Goal: Task Accomplishment & Management: Manage account settings

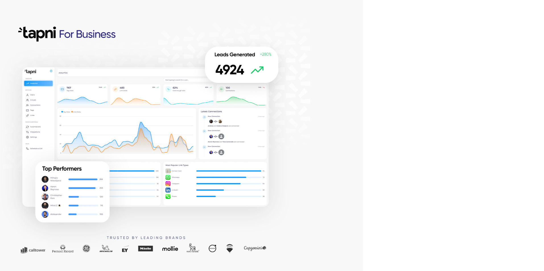
drag, startPoint x: 347, startPoint y: 172, endPoint x: 352, endPoint y: 171, distance: 5.2
click at [347, 172] on div at bounding box center [181, 135] width 362 height 271
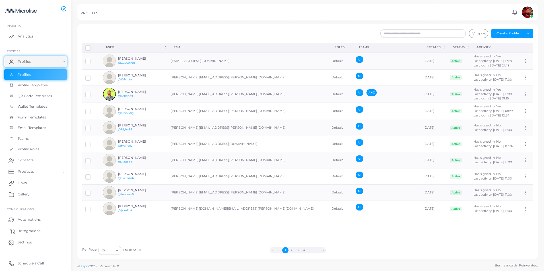
click at [32, 231] on span "Integrations" at bounding box center [29, 231] width 21 height 5
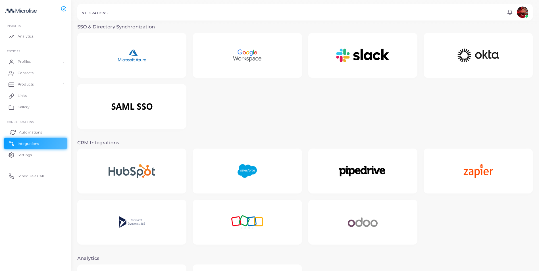
click at [27, 132] on span "Automations" at bounding box center [30, 132] width 23 height 5
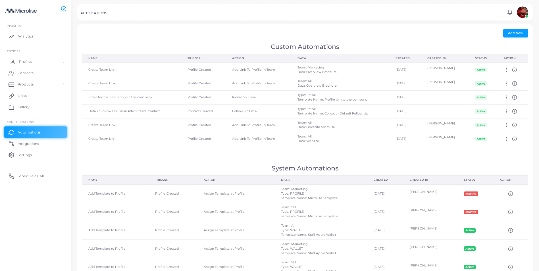
click at [30, 60] on span "Profiles" at bounding box center [25, 61] width 13 height 5
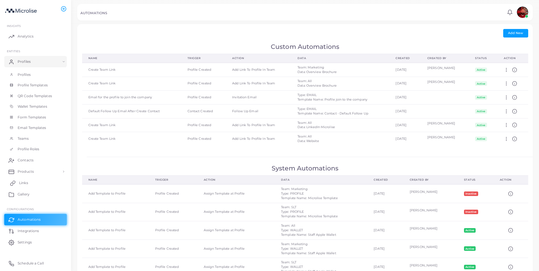
click at [27, 182] on span "Links" at bounding box center [23, 183] width 9 height 5
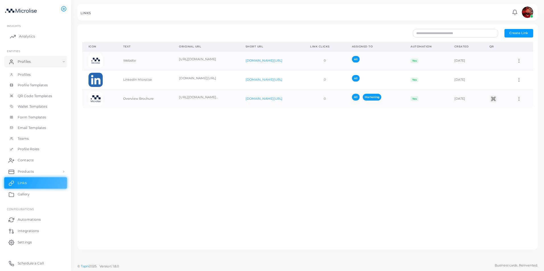
click at [25, 36] on span "Analytics" at bounding box center [27, 36] width 16 height 5
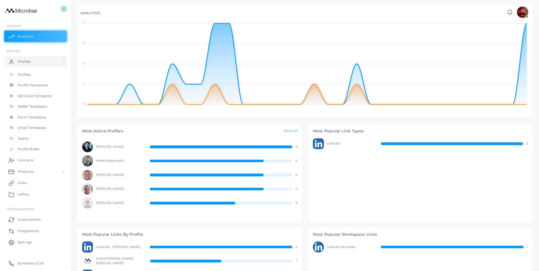
scroll to position [125, 0]
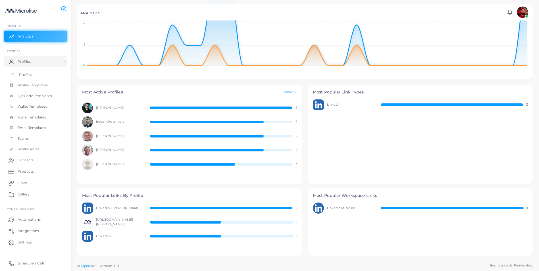
click at [24, 74] on span "Profiles" at bounding box center [25, 74] width 13 height 5
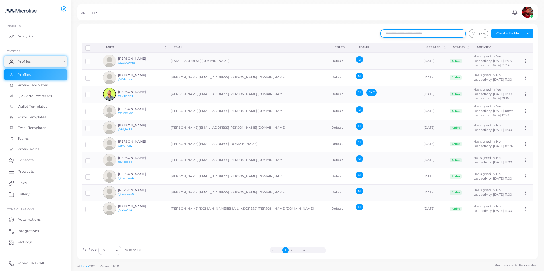
click at [430, 31] on input "text" at bounding box center [422, 33] width 85 height 9
type input "***"
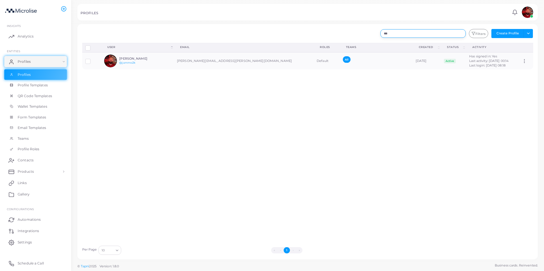
drag, startPoint x: 424, startPoint y: 35, endPoint x: 333, endPoint y: 44, distance: 91.4
click at [333, 44] on div "*** Filters Create Profile Toggle dropdown Import Profiles Invite Profiles Expo…" at bounding box center [307, 142] width 451 height 226
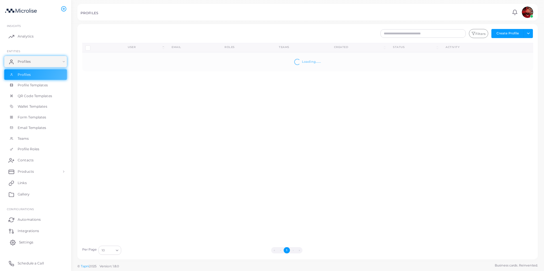
click at [32, 243] on span "Settings" at bounding box center [26, 242] width 14 height 5
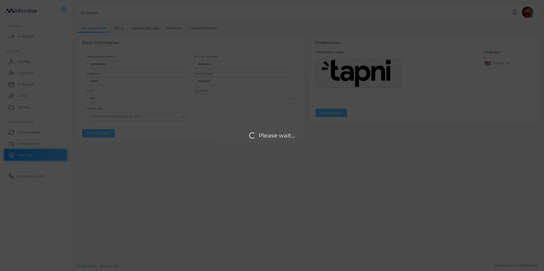
type input "*********"
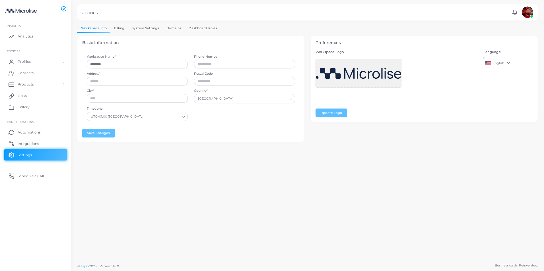
click at [148, 27] on link "System Settings" at bounding box center [145, 28] width 35 height 8
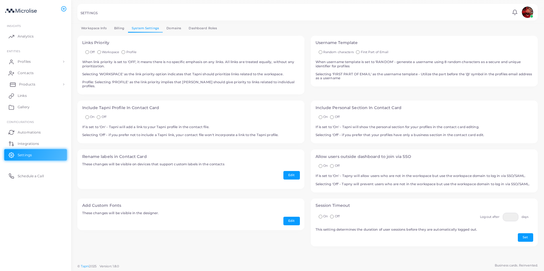
click at [23, 85] on span "Products" at bounding box center [27, 84] width 16 height 5
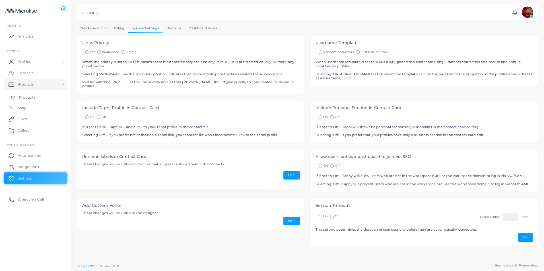
click at [25, 96] on span "Products" at bounding box center [27, 97] width 16 height 5
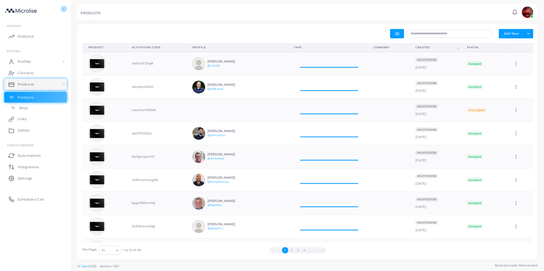
scroll to position [19, 75]
click at [28, 180] on span "Settings" at bounding box center [26, 178] width 14 height 5
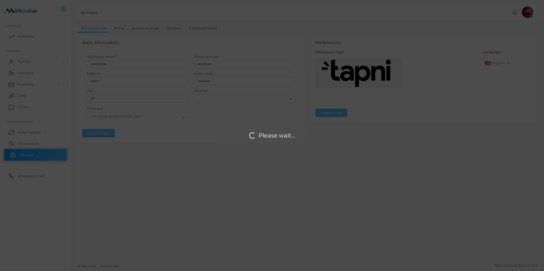
type input "*********"
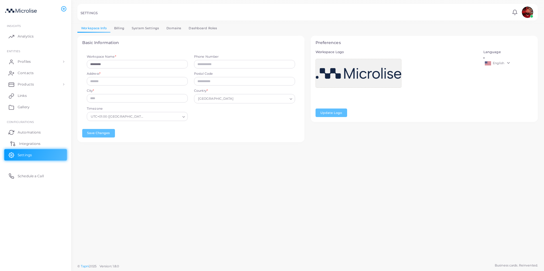
click at [29, 144] on span "Integrations" at bounding box center [29, 143] width 21 height 5
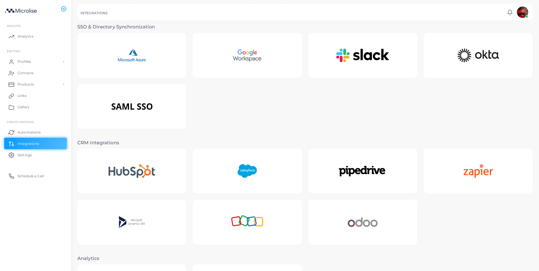
click at [236, 164] on img at bounding box center [247, 172] width 41 height 36
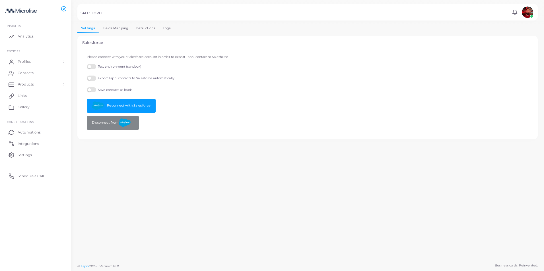
click at [120, 29] on link "Fields Mapping" at bounding box center [115, 28] width 33 height 8
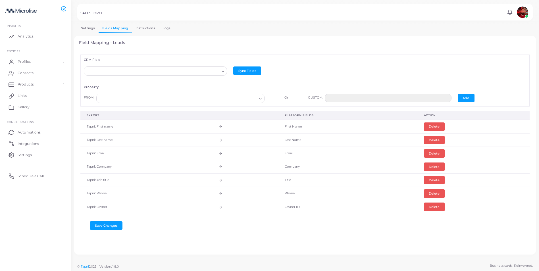
click at [221, 70] on icon "Search for option" at bounding box center [223, 71] width 4 height 4
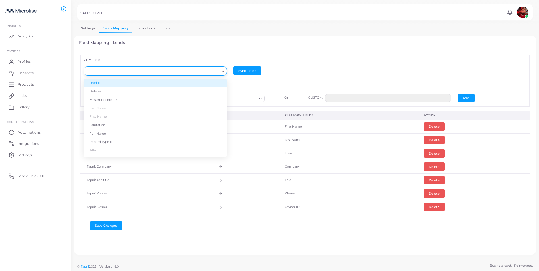
click at [298, 57] on div "CRM Field Loading... Lead ID Deleted Master Record ID Last Name First Name Salu…" at bounding box center [304, 81] width 449 height 52
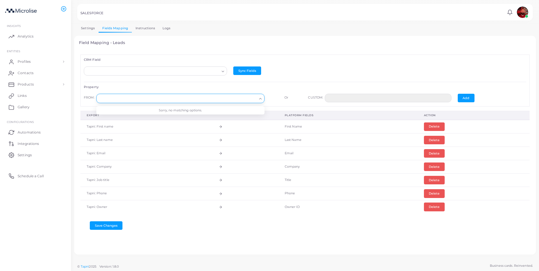
click at [252, 99] on input "Search for option" at bounding box center [178, 99] width 158 height 6
click at [322, 70] on div "Sync Fields" at bounding box center [304, 71] width 143 height 9
click at [137, 28] on link "Instructions" at bounding box center [145, 28] width 27 height 8
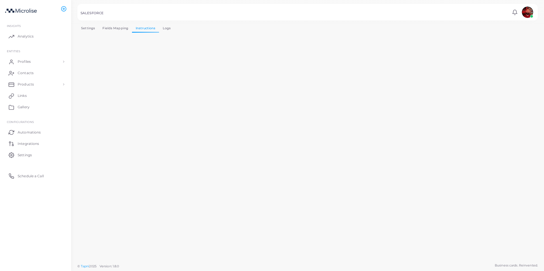
click at [167, 28] on link "Logs" at bounding box center [167, 28] width 16 height 8
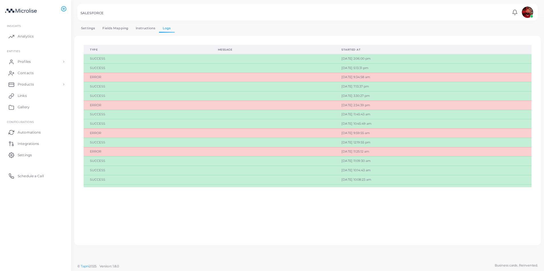
click at [119, 29] on link "Fields Mapping" at bounding box center [115, 28] width 33 height 8
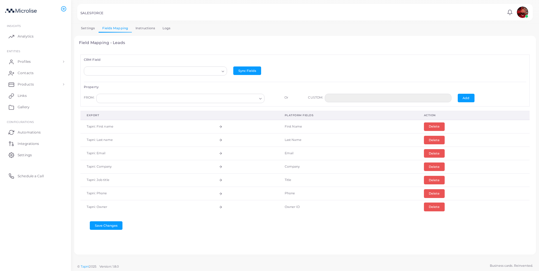
click at [132, 28] on link "Instructions" at bounding box center [145, 28] width 27 height 8
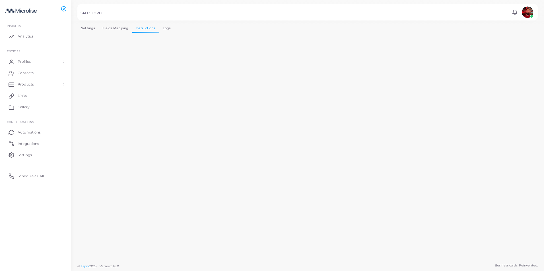
click at [167, 28] on link "Logs" at bounding box center [167, 28] width 16 height 8
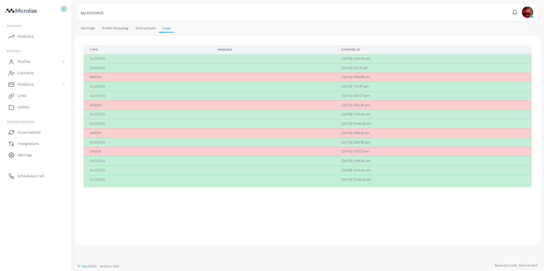
click at [118, 30] on link "Fields Mapping" at bounding box center [115, 28] width 33 height 8
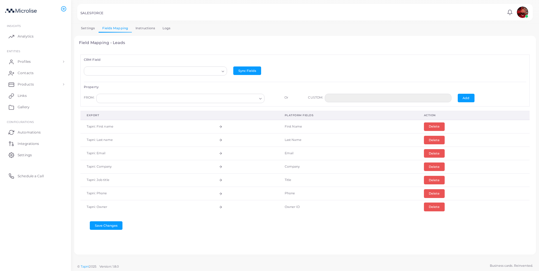
click at [259, 98] on icon "Search for option" at bounding box center [260, 99] width 4 height 4
click at [309, 100] on div "CUSTOM:" at bounding box center [316, 98] width 17 height 9
click at [462, 99] on button "Add" at bounding box center [466, 98] width 17 height 9
click at [87, 26] on link "Settings" at bounding box center [87, 28] width 21 height 8
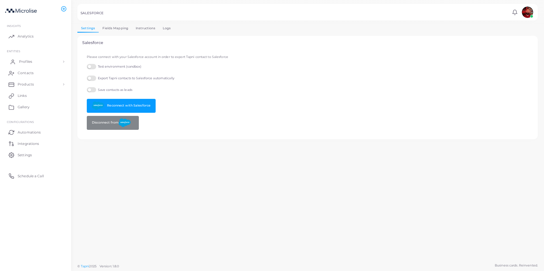
click at [31, 61] on span "Profiles" at bounding box center [25, 61] width 13 height 5
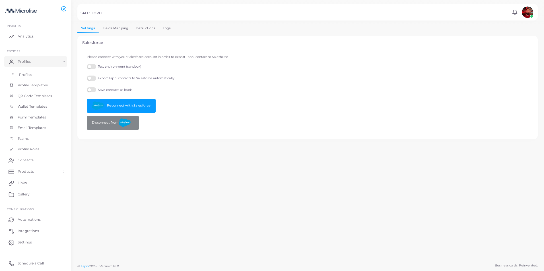
click at [28, 73] on span "Profiles" at bounding box center [25, 74] width 13 height 5
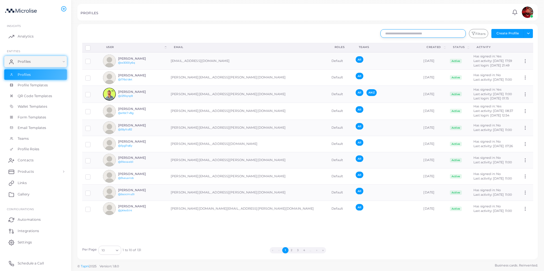
click at [438, 35] on input "text" at bounding box center [422, 33] width 85 height 9
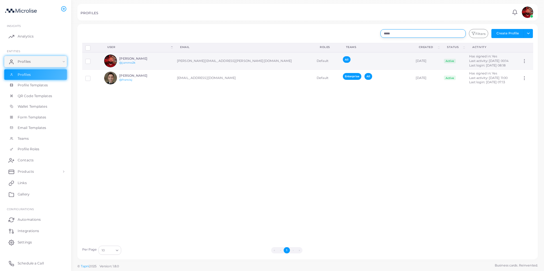
type input "*****"
click at [139, 58] on h6 "[PERSON_NAME]" at bounding box center [140, 59] width 42 height 4
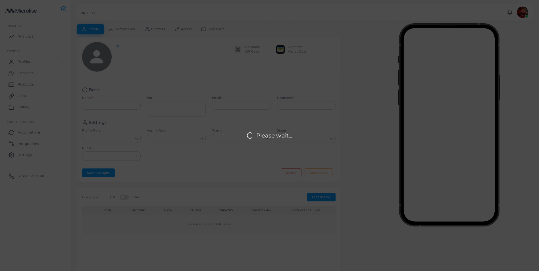
type input "**********"
type input "*******"
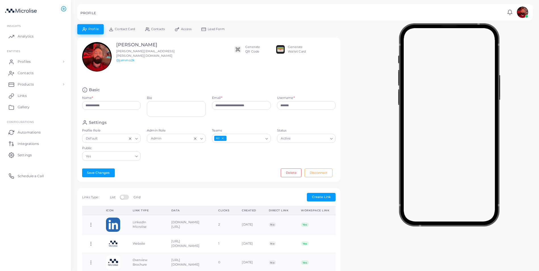
click at [212, 26] on link "Lead Form" at bounding box center [213, 29] width 33 height 10
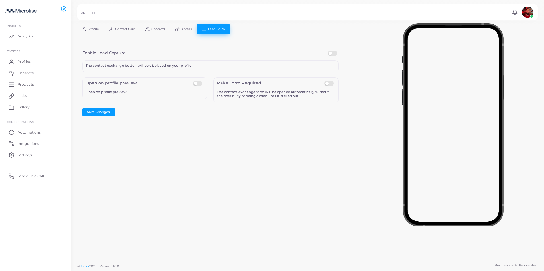
click at [98, 28] on span "Profile" at bounding box center [93, 29] width 11 height 3
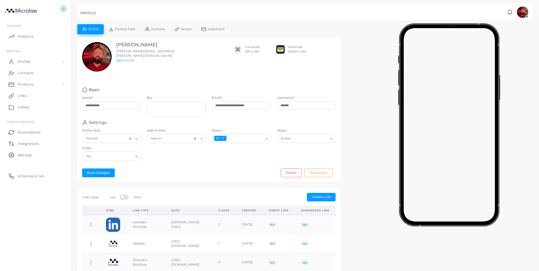
click at [216, 31] on span "Lead Form" at bounding box center [216, 29] width 17 height 3
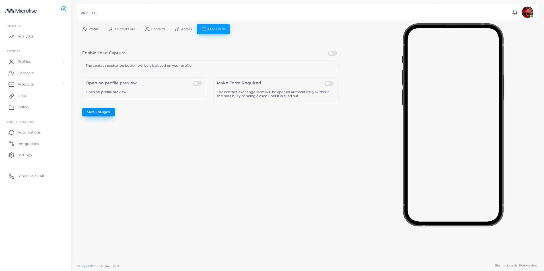
click at [109, 112] on button "Save Changes" at bounding box center [98, 112] width 33 height 9
click at [32, 141] on link "Integrations" at bounding box center [35, 143] width 63 height 11
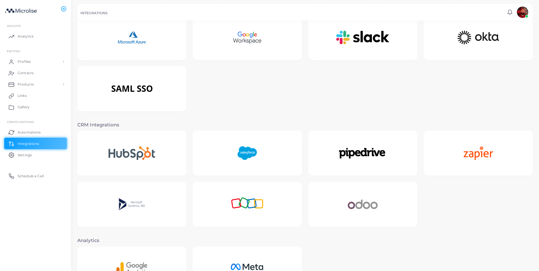
scroll to position [3, 0]
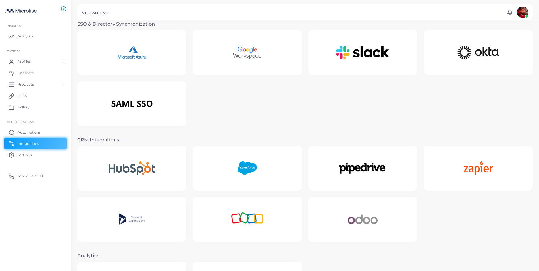
click at [256, 163] on img at bounding box center [247, 169] width 41 height 36
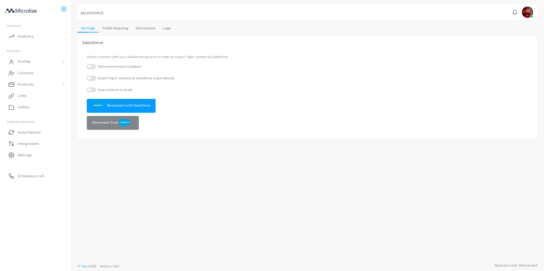
click at [117, 27] on link "Fields Mapping" at bounding box center [115, 28] width 33 height 8
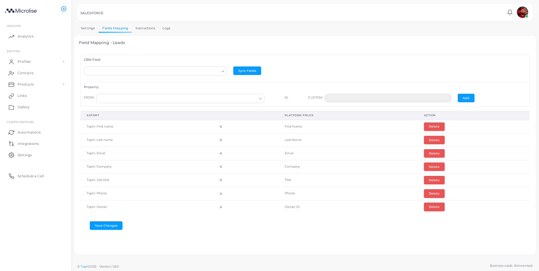
scroll to position [0, 0]
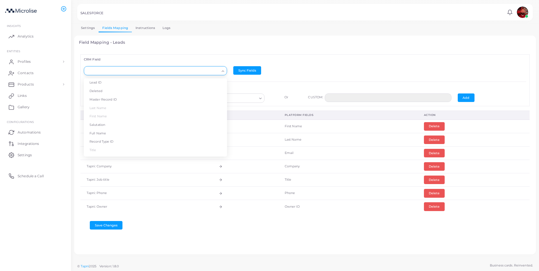
click at [127, 70] on input "Search for option" at bounding box center [152, 71] width 133 height 6
click at [300, 223] on div "Save Changes" at bounding box center [304, 223] width 449 height 13
click at [217, 71] on input "Search for option" at bounding box center [152, 71] width 133 height 6
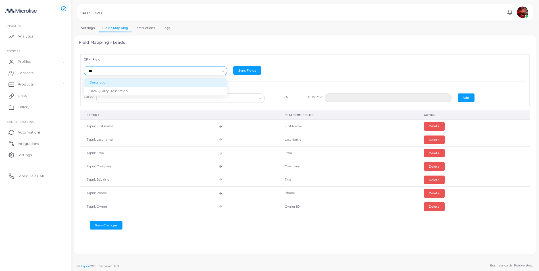
click at [133, 83] on li "Description" at bounding box center [155, 82] width 143 height 9
type input "***"
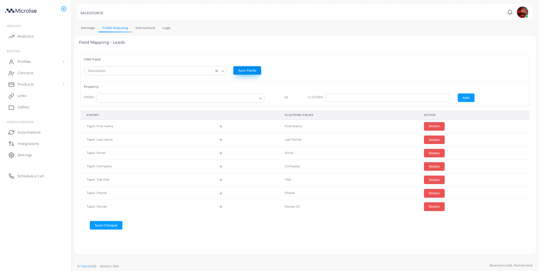
click at [247, 71] on button "Sync Fields" at bounding box center [247, 70] width 28 height 9
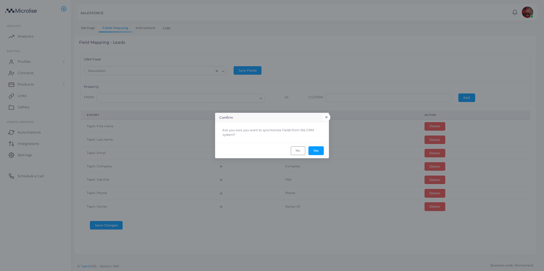
click at [328, 117] on button "×" at bounding box center [326, 117] width 8 height 7
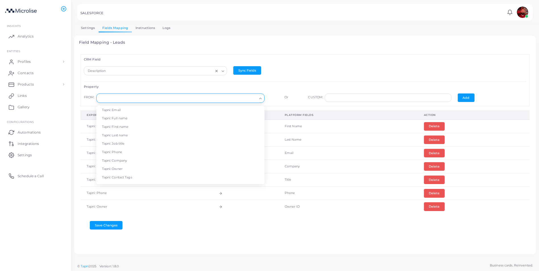
click at [235, 100] on input "Search for option" at bounding box center [178, 98] width 158 height 6
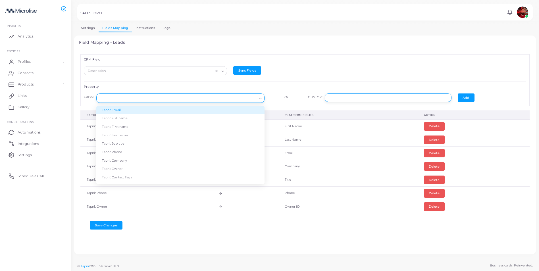
click at [341, 97] on input "text" at bounding box center [388, 98] width 127 height 9
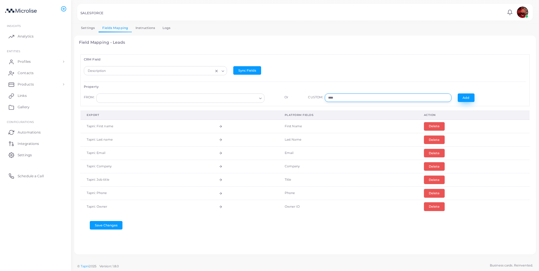
type input "****"
click at [464, 96] on button "Add" at bounding box center [466, 98] width 17 height 9
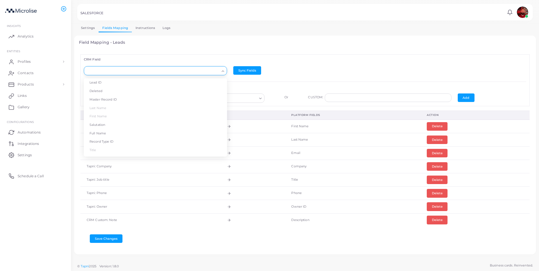
click at [222, 71] on icon "Search for option" at bounding box center [223, 71] width 4 height 4
click at [308, 76] on div "Sync Fields" at bounding box center [305, 72] width 150 height 12
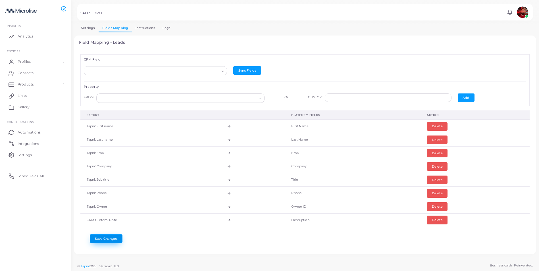
click at [113, 239] on button "Save Changes" at bounding box center [106, 239] width 33 height 9
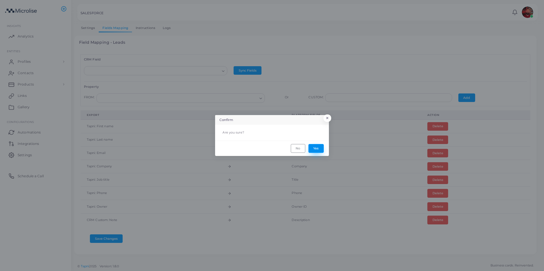
click at [315, 149] on button "Yes" at bounding box center [315, 148] width 15 height 9
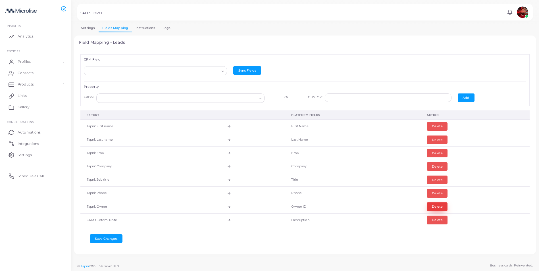
click at [434, 208] on button "Delete" at bounding box center [437, 206] width 21 height 9
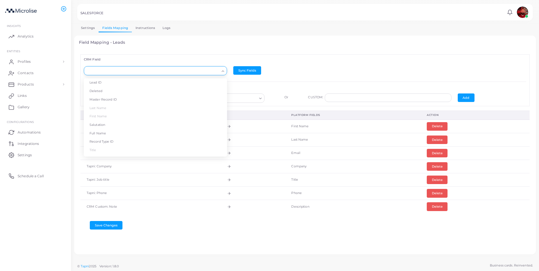
click at [146, 70] on input "Search for option" at bounding box center [152, 71] width 133 height 6
click at [213, 228] on div "Save Changes" at bounding box center [304, 223] width 449 height 13
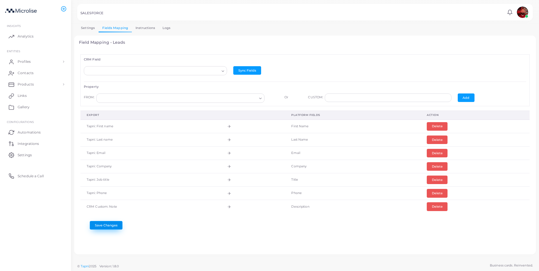
click at [119, 226] on button "Save Changes" at bounding box center [106, 225] width 33 height 9
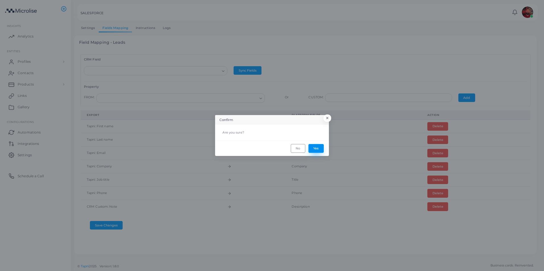
click at [311, 146] on button "Yes" at bounding box center [315, 148] width 15 height 9
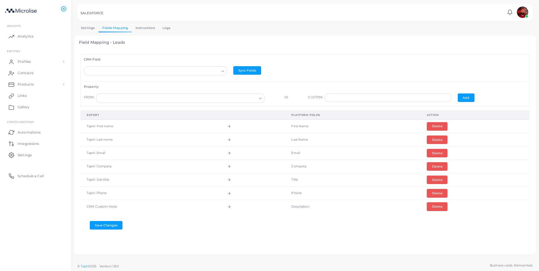
click at [84, 26] on link "Settings" at bounding box center [87, 28] width 21 height 8
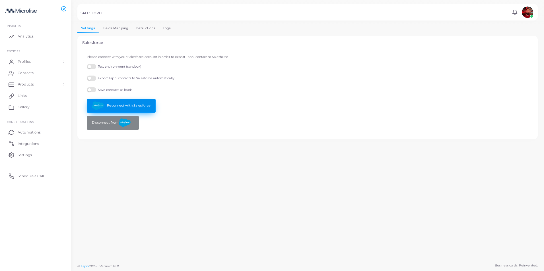
click at [132, 104] on link "Reconnect with Salesforce" at bounding box center [121, 106] width 69 height 14
click at [94, 89] on label "Save contacts as leads" at bounding box center [109, 89] width 45 height 5
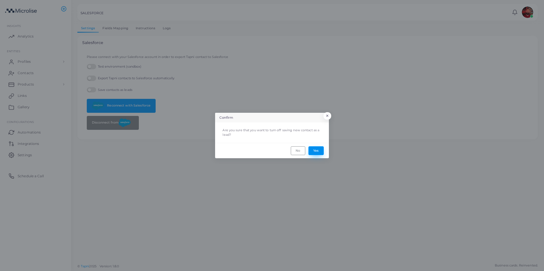
click at [313, 150] on button "Yes" at bounding box center [315, 150] width 15 height 9
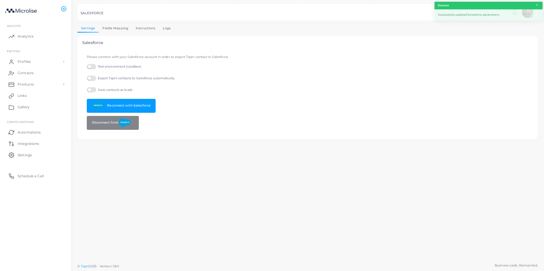
click at [93, 90] on label "Save contacts as leads" at bounding box center [109, 89] width 45 height 5
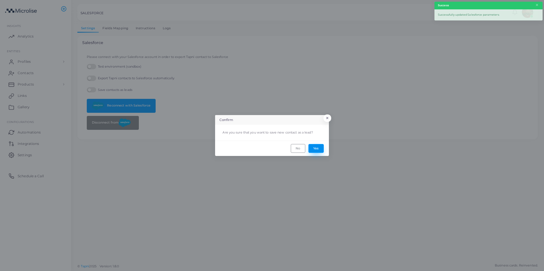
click at [319, 150] on button "Yes" at bounding box center [315, 148] width 15 height 9
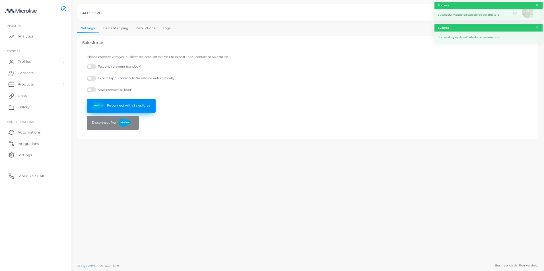
click at [136, 103] on link "Reconnect with Salesforce" at bounding box center [121, 106] width 69 height 14
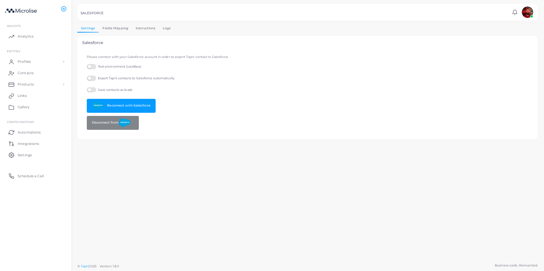
click at [106, 28] on link "Fields Mapping" at bounding box center [115, 28] width 33 height 8
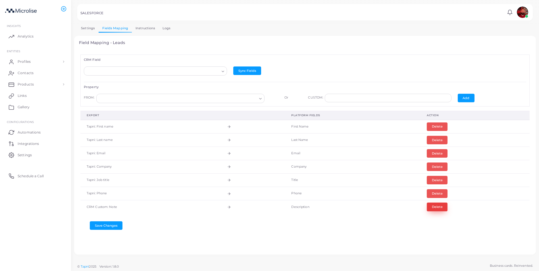
click at [438, 204] on button "Delete" at bounding box center [437, 207] width 21 height 9
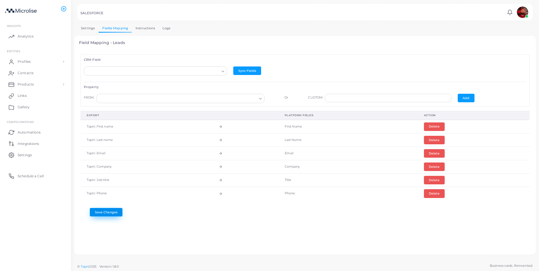
click at [112, 211] on button "Save Changes" at bounding box center [106, 212] width 33 height 9
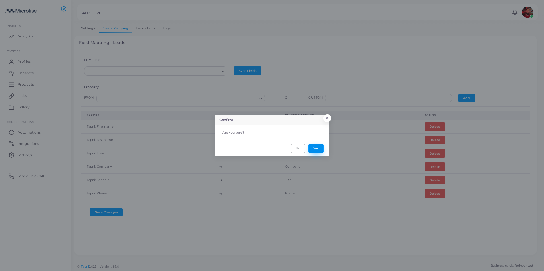
click at [314, 151] on button "Yes" at bounding box center [315, 148] width 15 height 9
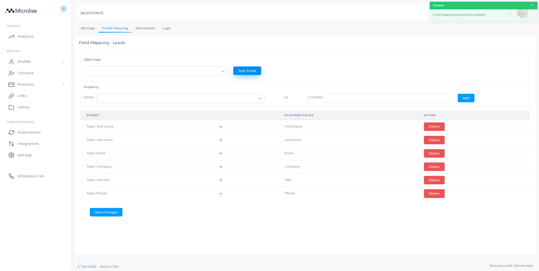
click at [247, 72] on button "Sync Fields" at bounding box center [247, 71] width 28 height 9
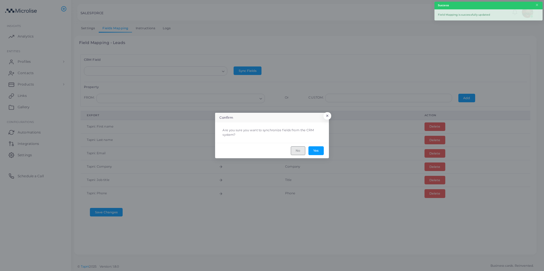
click at [298, 152] on button "No" at bounding box center [298, 150] width 14 height 9
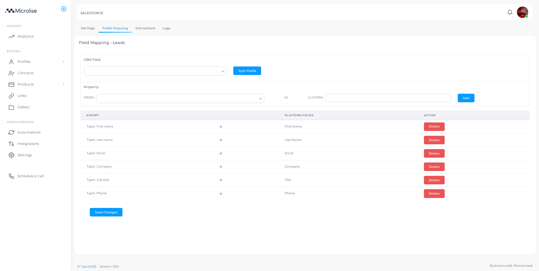
click at [148, 30] on link "Instructions" at bounding box center [145, 28] width 27 height 8
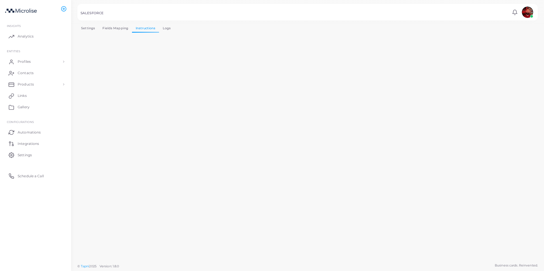
click at [165, 31] on link "Logs" at bounding box center [167, 28] width 16 height 8
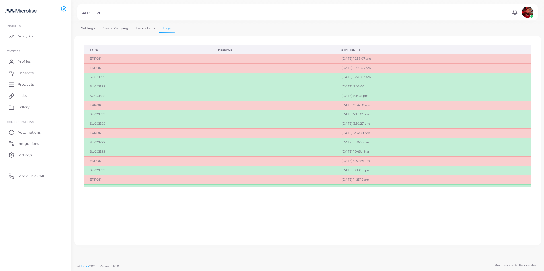
click at [107, 29] on link "Fields Mapping" at bounding box center [115, 28] width 33 height 8
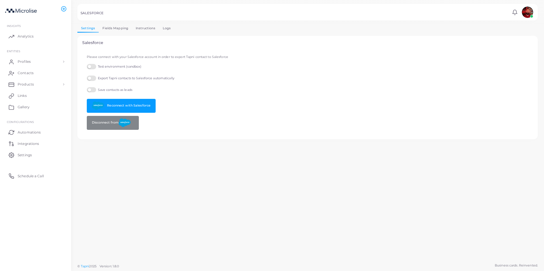
click at [122, 31] on link "Fields Mapping" at bounding box center [115, 28] width 33 height 8
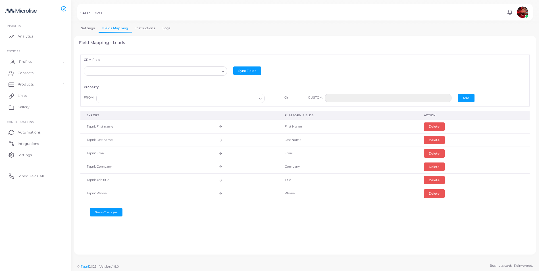
click at [56, 62] on link "Profiles" at bounding box center [35, 61] width 63 height 11
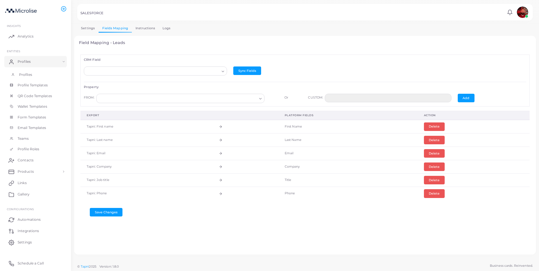
click at [39, 73] on link "Profiles" at bounding box center [35, 74] width 63 height 11
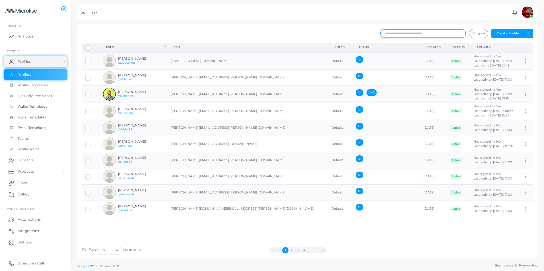
click at [401, 36] on input "text" at bounding box center [422, 33] width 85 height 9
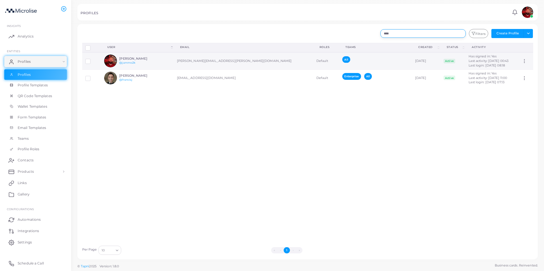
type input "****"
click at [140, 59] on h6 "[PERSON_NAME]" at bounding box center [140, 59] width 42 height 4
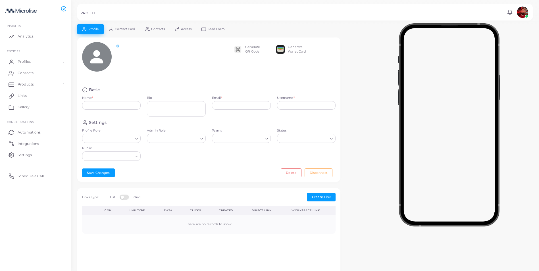
type input "**********"
type input "*******"
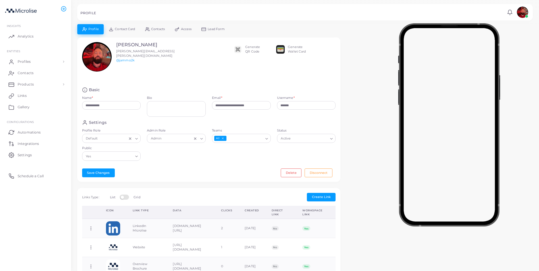
click at [212, 31] on span "Lead Form" at bounding box center [216, 29] width 17 height 3
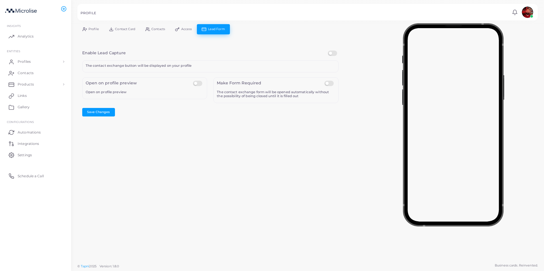
click at [181, 27] on link "Access" at bounding box center [183, 29] width 27 height 10
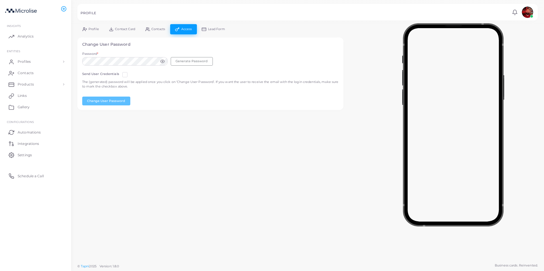
click at [152, 31] on link "Contacts" at bounding box center [155, 29] width 30 height 10
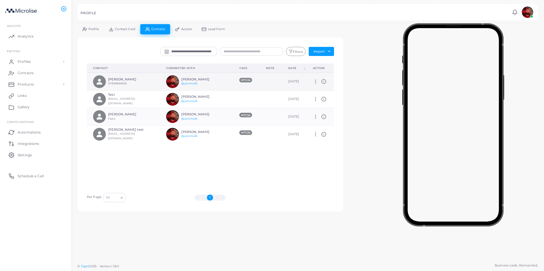
click at [321, 81] on icon at bounding box center [323, 81] width 5 height 5
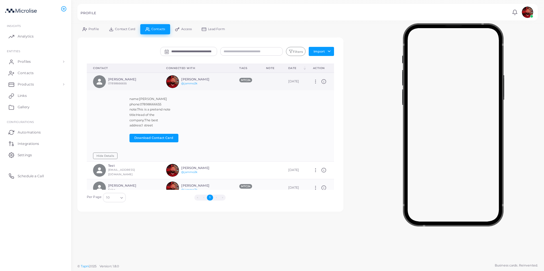
click at [321, 81] on icon at bounding box center [323, 81] width 5 height 5
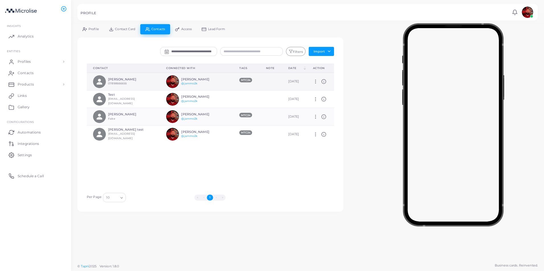
click at [321, 80] on icon at bounding box center [323, 81] width 5 height 5
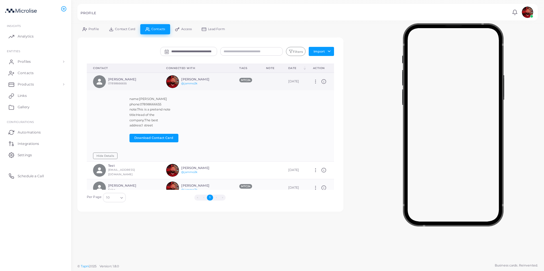
click at [321, 80] on icon at bounding box center [323, 81] width 5 height 5
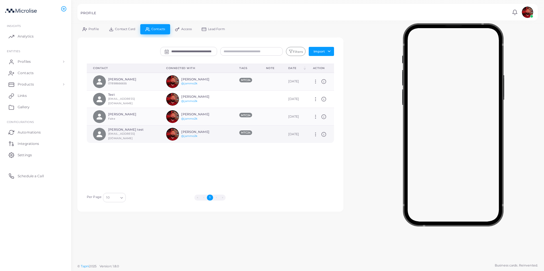
click at [321, 135] on icon at bounding box center [323, 134] width 5 height 5
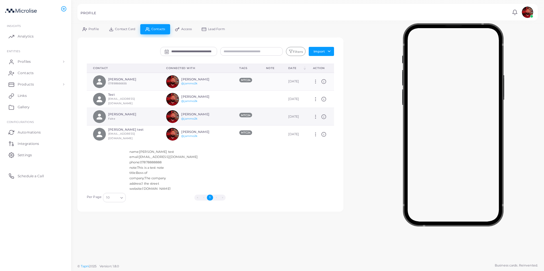
click at [322, 116] on icon at bounding box center [323, 116] width 5 height 5
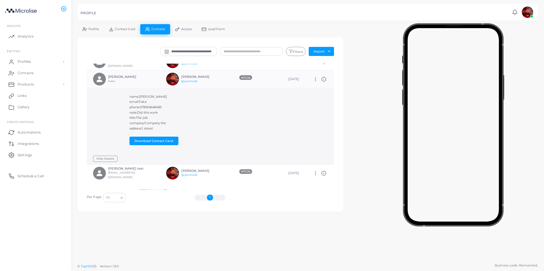
scroll to position [28, 0]
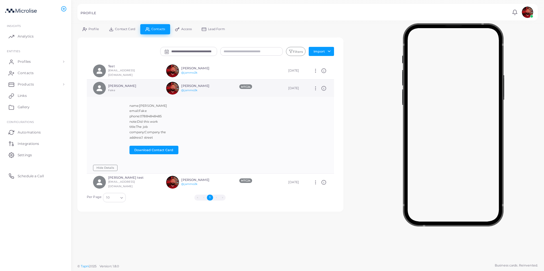
click at [322, 86] on icon at bounding box center [323, 88] width 5 height 5
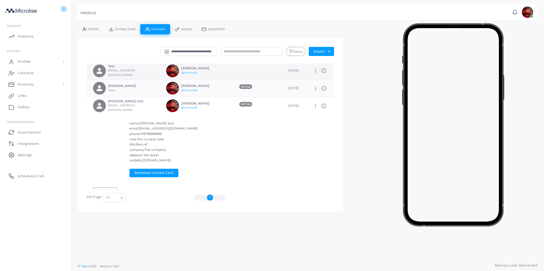
click at [321, 105] on icon at bounding box center [323, 105] width 5 height 5
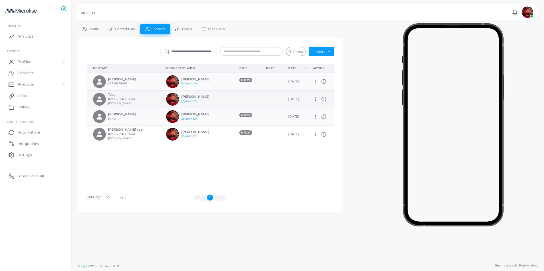
click at [321, 99] on icon at bounding box center [323, 99] width 5 height 5
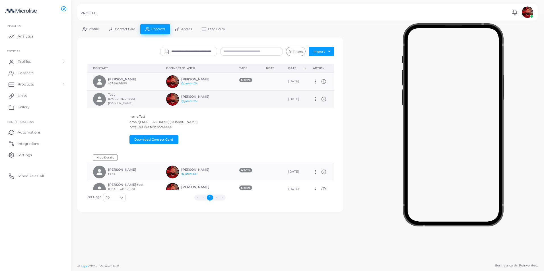
click at [324, 99] on line at bounding box center [324, 99] width 0 height 1
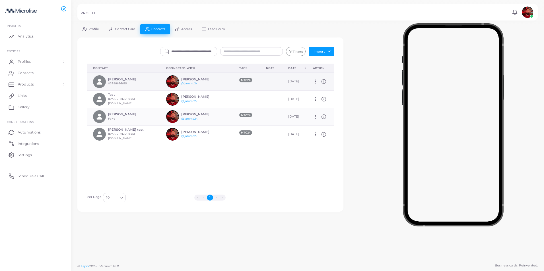
click at [321, 79] on td "Manage Delete" at bounding box center [319, 82] width 27 height 18
click at [321, 81] on icon at bounding box center [323, 81] width 5 height 5
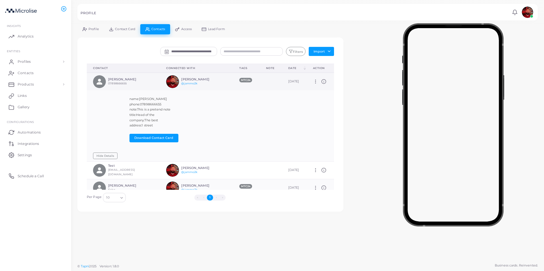
click at [321, 81] on icon at bounding box center [323, 81] width 5 height 5
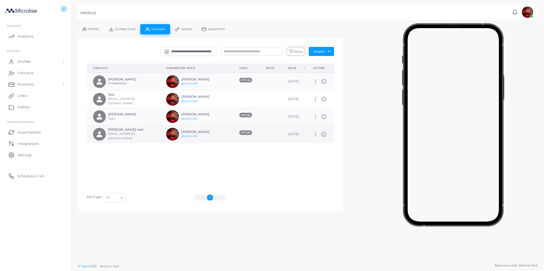
click at [324, 135] on line at bounding box center [324, 134] width 0 height 1
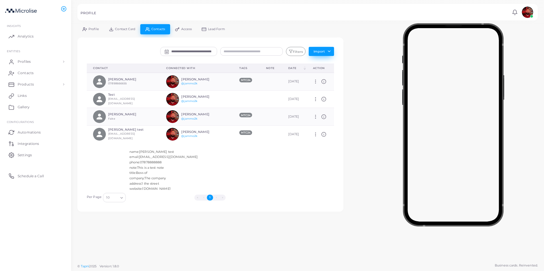
click at [327, 52] on button "Import" at bounding box center [320, 51] width 25 height 9
click at [330, 62] on link "Import Contacts" at bounding box center [325, 63] width 33 height 9
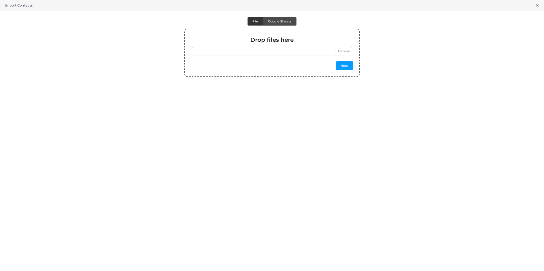
click at [320, 50] on label at bounding box center [271, 51] width 162 height 9
click at [320, 50] on input "file" at bounding box center [271, 51] width 162 height 9
click at [258, 21] on label "File" at bounding box center [255, 21] width 16 height 9
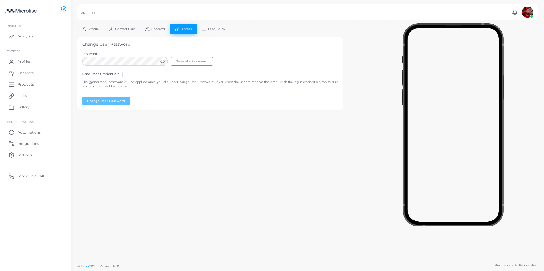
click at [211, 30] on span "Lead Form" at bounding box center [216, 29] width 17 height 3
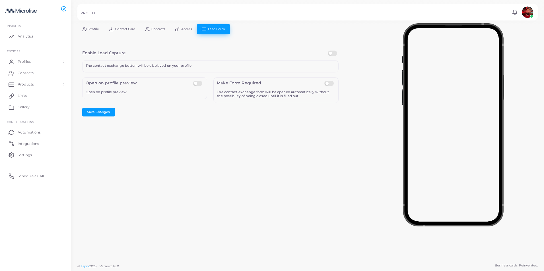
click at [188, 28] on span "Access" at bounding box center [186, 29] width 11 height 3
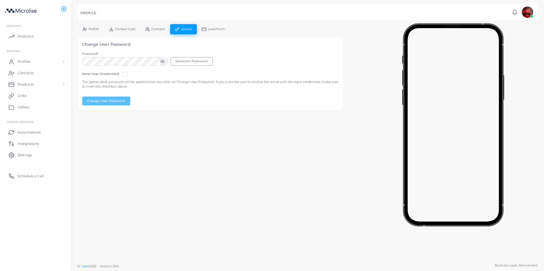
click at [164, 28] on span "Contacts" at bounding box center [158, 29] width 14 height 3
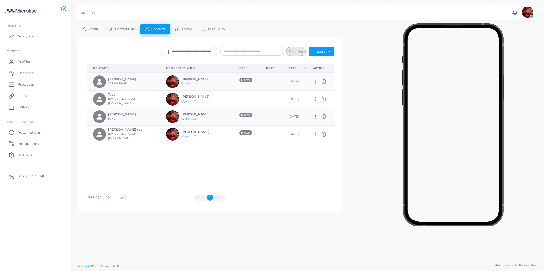
click at [291, 50] on polygon "button" at bounding box center [290, 51] width 3 height 3
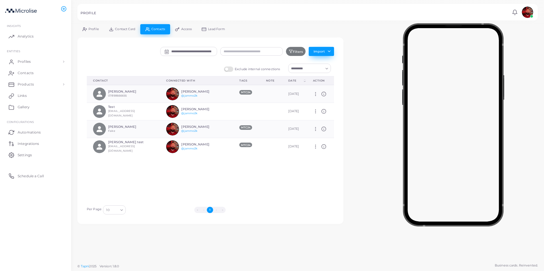
click at [330, 51] on button "Import" at bounding box center [320, 51] width 25 height 9
click at [330, 49] on button "Import" at bounding box center [320, 51] width 25 height 9
click at [329, 49] on button "Import" at bounding box center [320, 51] width 25 height 9
click at [26, 144] on span "Integrations" at bounding box center [29, 143] width 21 height 5
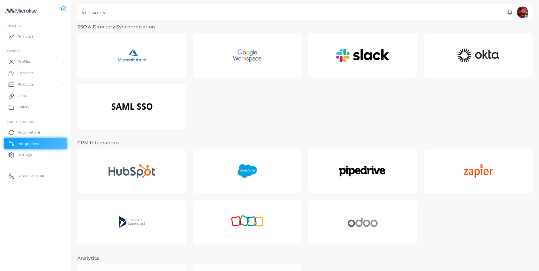
click at [522, 11] on img at bounding box center [522, 12] width 11 height 11
click at [513, 13] on icon at bounding box center [510, 12] width 6 height 6
click at [448, 88] on div at bounding box center [305, 84] width 462 height 102
click at [221, 159] on div at bounding box center [247, 171] width 109 height 45
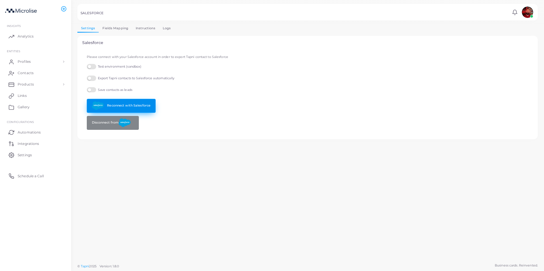
click at [137, 107] on link "Reconnect with Salesforce" at bounding box center [121, 106] width 69 height 14
click at [113, 87] on label "Save contacts as leads" at bounding box center [109, 89] width 45 height 5
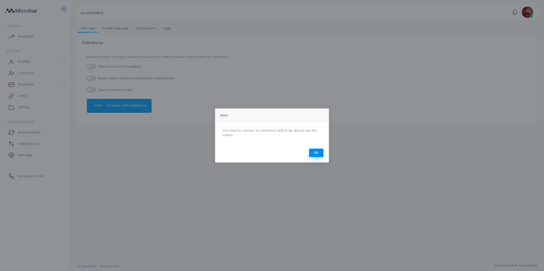
click at [314, 152] on button "Ok" at bounding box center [316, 153] width 14 height 9
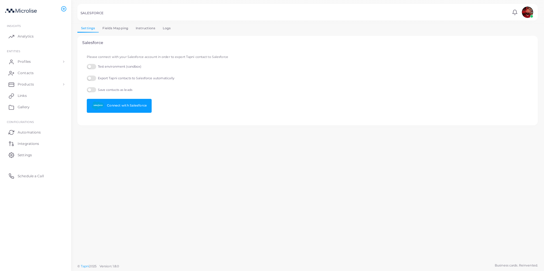
click at [92, 89] on label "Save contacts as leads" at bounding box center [109, 89] width 45 height 5
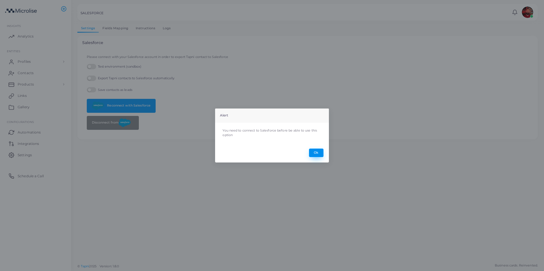
click at [315, 153] on button "Ok" at bounding box center [316, 153] width 14 height 9
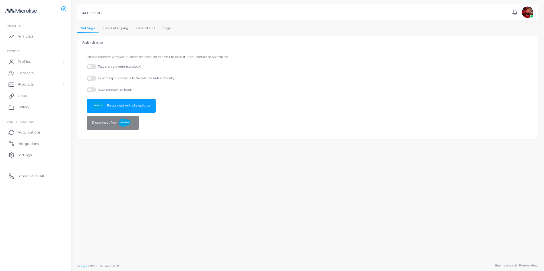
click at [107, 27] on link "Fields Mapping" at bounding box center [115, 28] width 33 height 8
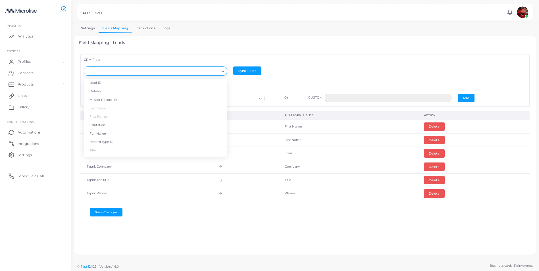
click at [221, 70] on icon "Search for option" at bounding box center [223, 71] width 4 height 4
click at [172, 101] on li "Owner ID" at bounding box center [155, 100] width 143 height 9
type input "****"
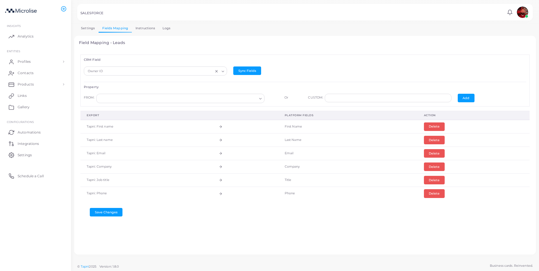
click at [216, 96] on input "Search for option" at bounding box center [178, 99] width 158 height 6
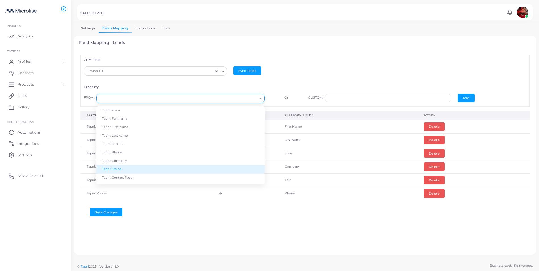
click at [177, 167] on li "Tapni: Owner" at bounding box center [180, 169] width 168 height 9
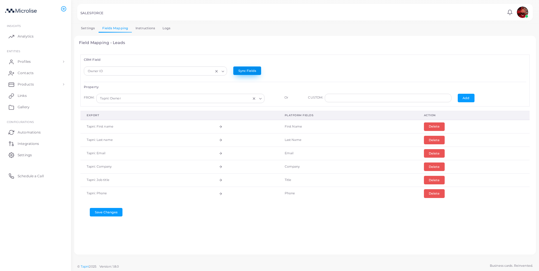
click at [253, 72] on button "Sync Fields" at bounding box center [247, 71] width 28 height 9
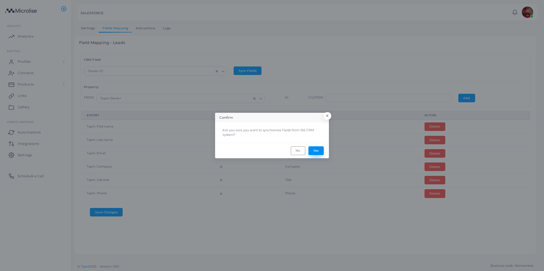
click at [316, 152] on button "Yes" at bounding box center [315, 150] width 15 height 9
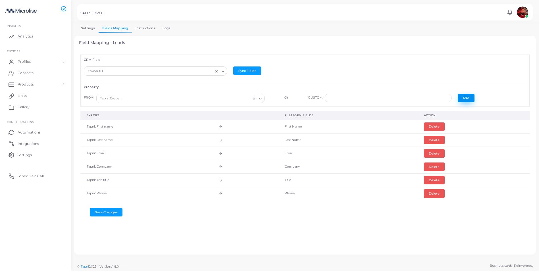
click at [466, 102] on button "Add" at bounding box center [466, 98] width 17 height 9
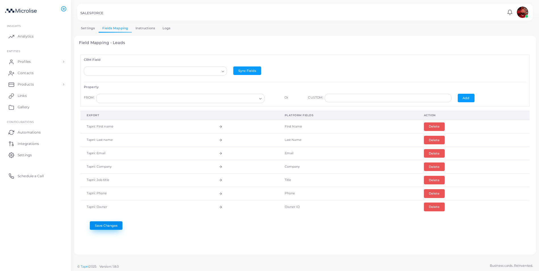
click at [120, 226] on button "Save Changes" at bounding box center [106, 225] width 33 height 9
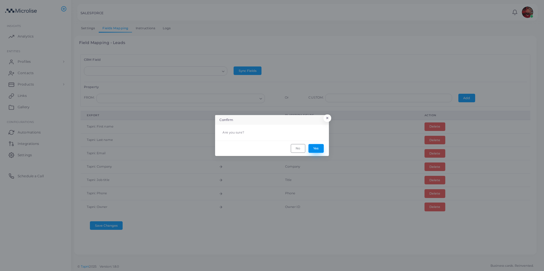
click at [318, 148] on button "Yes" at bounding box center [315, 148] width 15 height 9
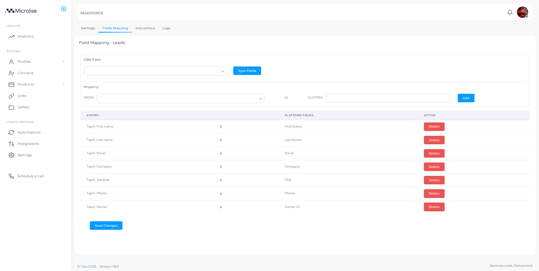
click at [143, 28] on link "Instructions" at bounding box center [145, 28] width 27 height 8
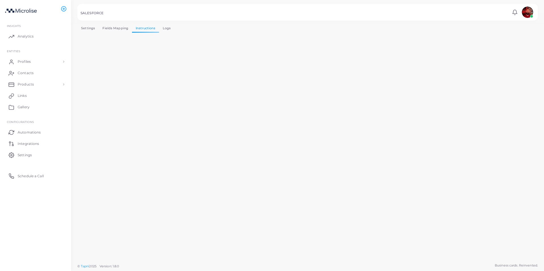
click at [165, 30] on link "Logs" at bounding box center [167, 28] width 16 height 8
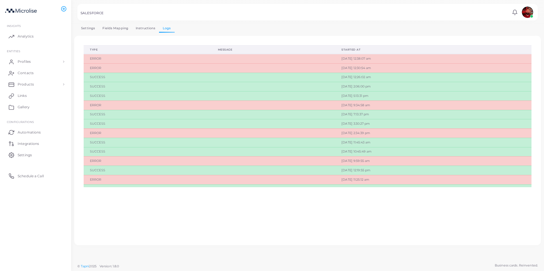
click at [90, 27] on link "Settings" at bounding box center [87, 28] width 21 height 8
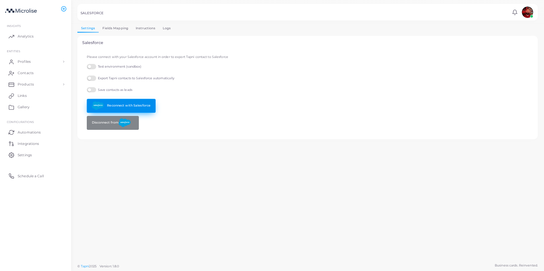
click at [136, 104] on link "Reconnect with Salesforce" at bounding box center [121, 106] width 69 height 14
click at [26, 59] on link "Profiles" at bounding box center [35, 61] width 63 height 11
click at [34, 84] on span "Products" at bounding box center [27, 84] width 16 height 5
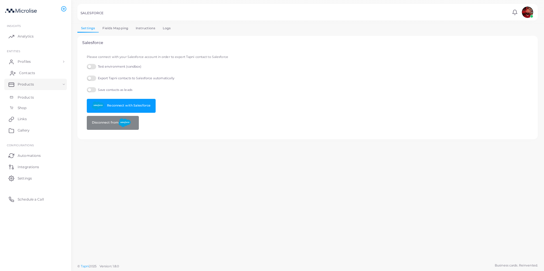
click at [24, 68] on link "Contacts" at bounding box center [35, 72] width 63 height 11
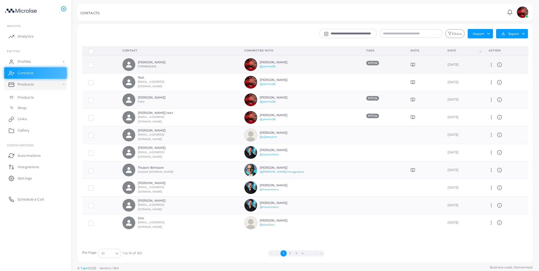
click at [491, 61] on td "Manage Delete" at bounding box center [505, 65] width 45 height 18
click at [492, 66] on icon at bounding box center [491, 64] width 5 height 5
click at [503, 71] on link "Manage" at bounding box center [507, 73] width 31 height 8
type input "**********"
type input "********"
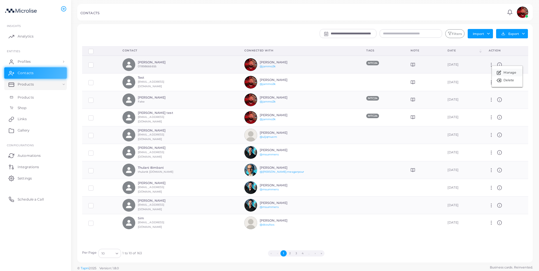
type input "**********"
type input "********"
type textarea "**********"
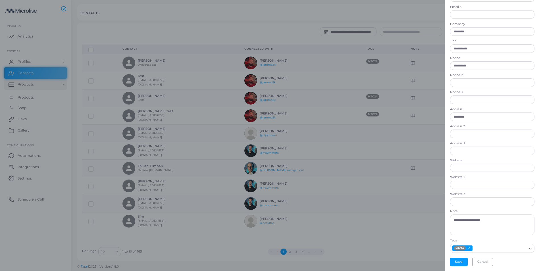
scroll to position [2, 0]
click at [489, 260] on button "Cancel" at bounding box center [482, 262] width 21 height 9
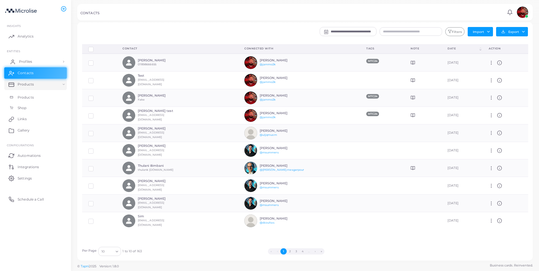
click at [27, 61] on span "Profiles" at bounding box center [25, 61] width 13 height 5
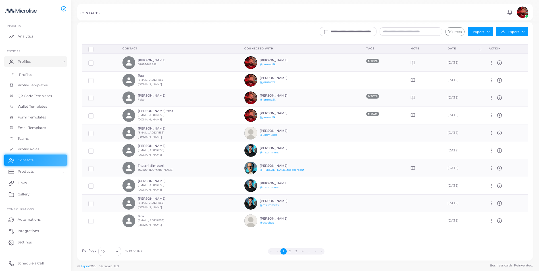
click at [26, 70] on link "Profiles" at bounding box center [35, 74] width 63 height 11
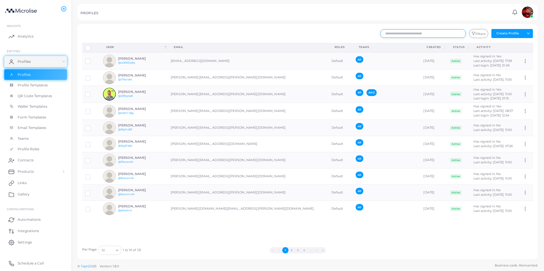
click at [435, 34] on input "text" at bounding box center [422, 33] width 85 height 9
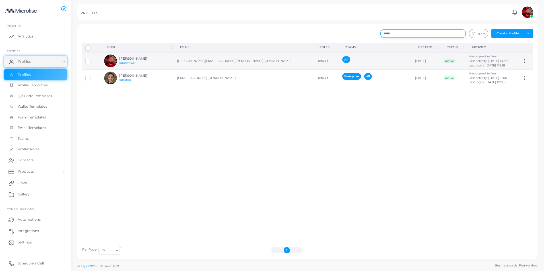
type input "*****"
click at [135, 59] on h6 "[PERSON_NAME]" at bounding box center [140, 59] width 42 height 4
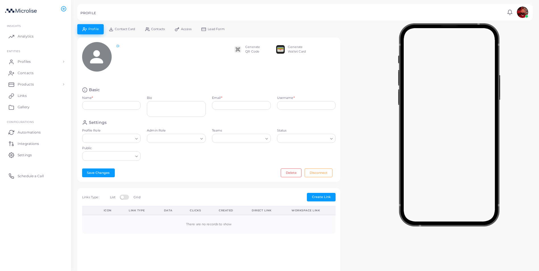
type input "**********"
type input "*******"
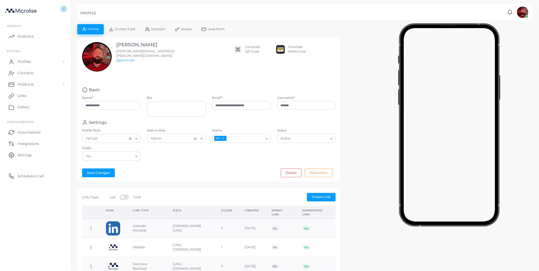
click at [219, 30] on span "Lead Form" at bounding box center [216, 29] width 17 height 3
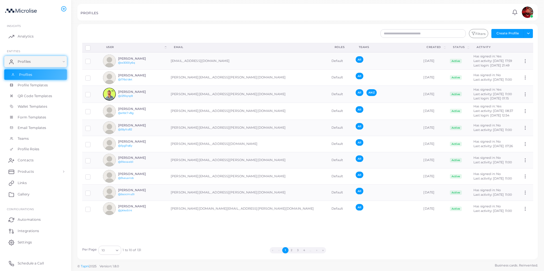
click at [32, 76] on link "Profiles" at bounding box center [35, 74] width 63 height 11
click at [457, 37] on input "text" at bounding box center [422, 33] width 85 height 9
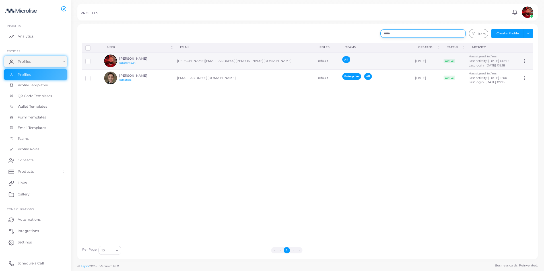
type input "*****"
click at [157, 63] on div "[PERSON_NAME] @jammo2k" at bounding box center [140, 61] width 42 height 8
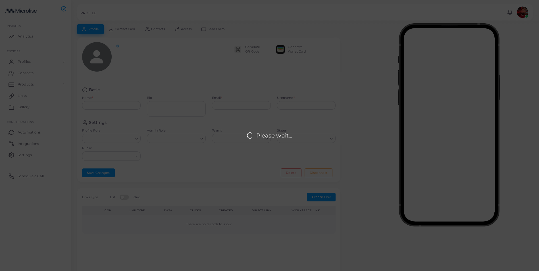
type input "**********"
type input "*******"
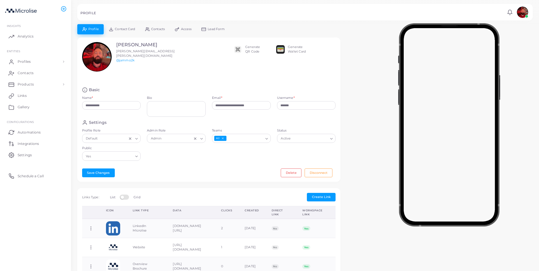
click at [162, 29] on span "Contacts" at bounding box center [158, 29] width 14 height 3
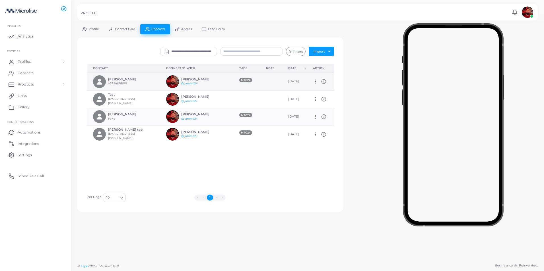
click at [264, 80] on td at bounding box center [271, 82] width 22 height 18
click at [313, 81] on icon at bounding box center [315, 81] width 5 height 5
click at [331, 86] on span "Manage" at bounding box center [330, 88] width 13 height 5
type input "**********"
type input "********"
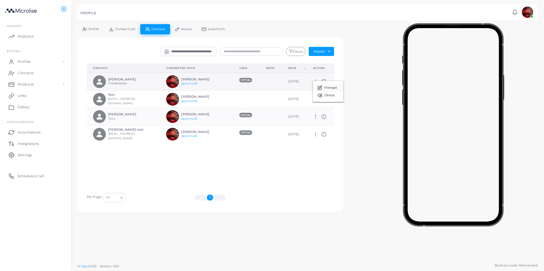
type input "**********"
type input "********"
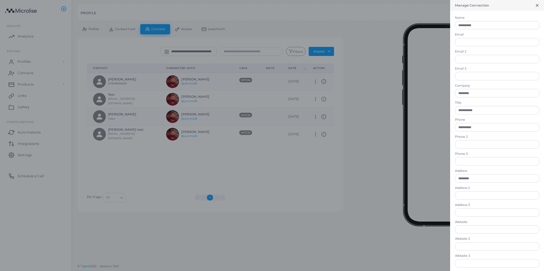
click at [353, 126] on div at bounding box center [272, 135] width 544 height 271
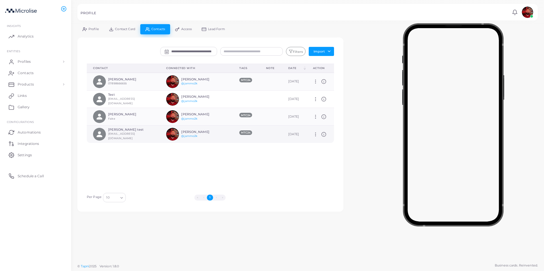
click at [260, 134] on td at bounding box center [271, 134] width 22 height 17
click at [220, 32] on link "Lead Form" at bounding box center [213, 29] width 33 height 10
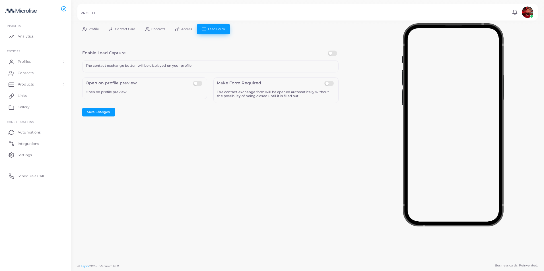
click at [157, 26] on link "Contacts" at bounding box center [155, 29] width 30 height 10
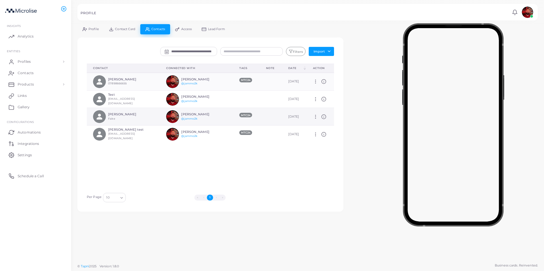
click at [100, 116] on icon "person fill" at bounding box center [99, 117] width 6 height 6
click at [107, 113] on div "Barry Fake" at bounding box center [121, 116] width 57 height 13
click at [110, 114] on h6 "[PERSON_NAME]" at bounding box center [129, 115] width 42 height 4
click at [270, 115] on td at bounding box center [271, 117] width 22 height 18
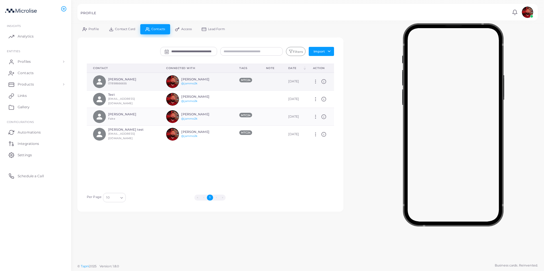
click at [269, 84] on td at bounding box center [271, 82] width 22 height 18
click at [224, 197] on li "»" at bounding box center [222, 198] width 6 height 6
click at [221, 198] on li "»" at bounding box center [222, 198] width 6 height 6
click at [260, 78] on td at bounding box center [271, 82] width 22 height 18
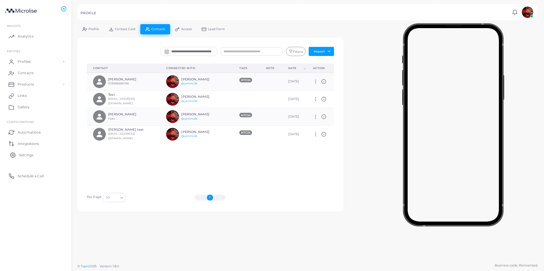
click at [29, 153] on span "Settings" at bounding box center [26, 155] width 14 height 5
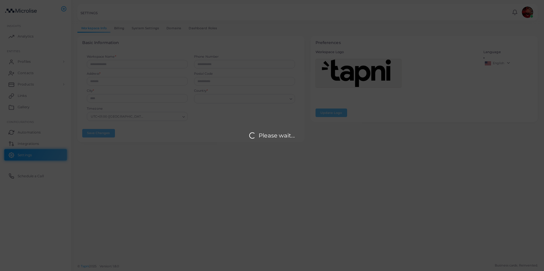
click at [29, 144] on div "Please wait..." at bounding box center [272, 135] width 544 height 271
type input "*********"
click at [29, 144] on div "Please wait..." at bounding box center [272, 135] width 544 height 271
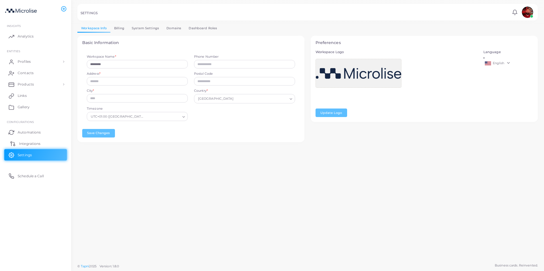
click at [30, 146] on link "Integrations" at bounding box center [35, 143] width 63 height 11
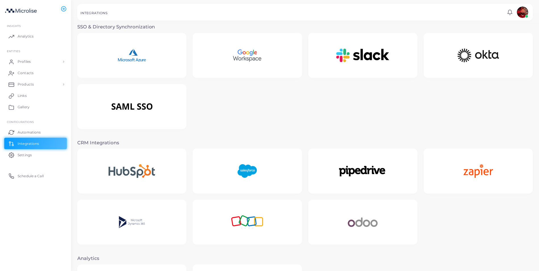
click at [250, 180] on img at bounding box center [247, 172] width 41 height 36
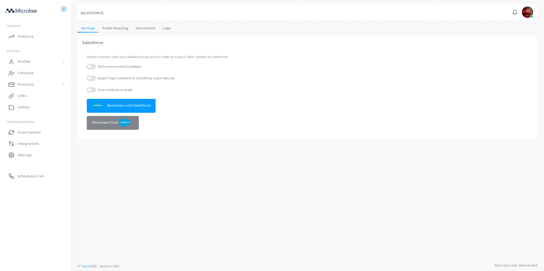
click at [166, 29] on link "Logs" at bounding box center [167, 28] width 16 height 8
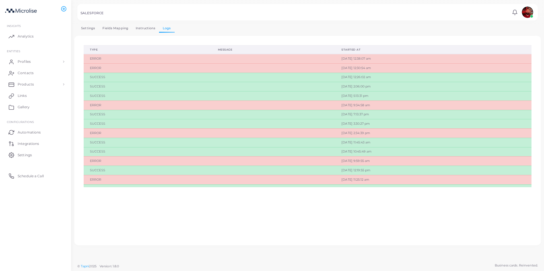
click at [116, 28] on link "Fields Mapping" at bounding box center [115, 28] width 33 height 8
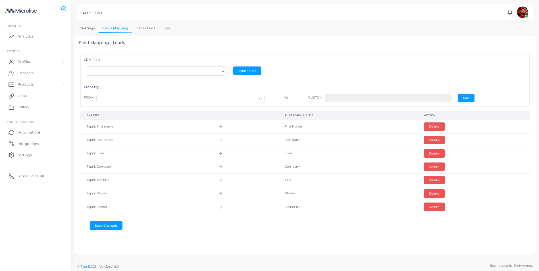
click at [221, 71] on icon "Search for option" at bounding box center [223, 71] width 4 height 4
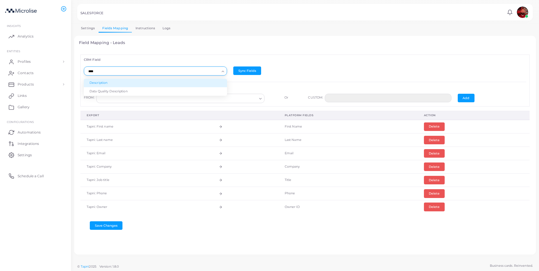
click at [144, 84] on li "Description" at bounding box center [155, 83] width 143 height 9
type input "****"
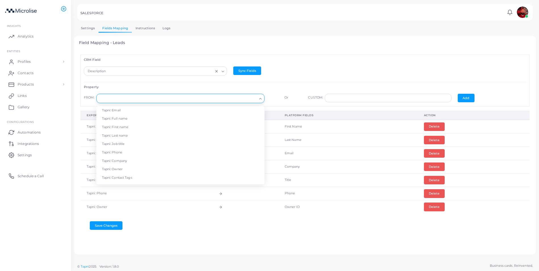
click at [258, 98] on icon "Search for option" at bounding box center [260, 99] width 4 height 4
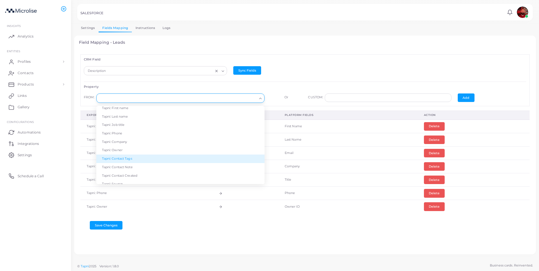
scroll to position [28, 0]
click at [166, 158] on li "Tapni: Contact Note" at bounding box center [180, 158] width 168 height 9
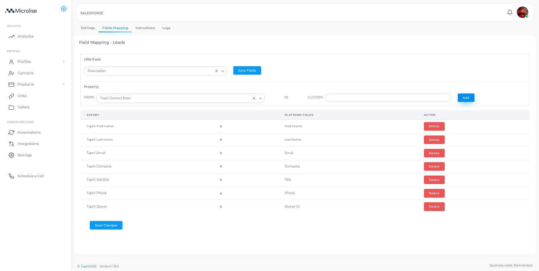
click at [461, 97] on button "Add" at bounding box center [466, 98] width 17 height 9
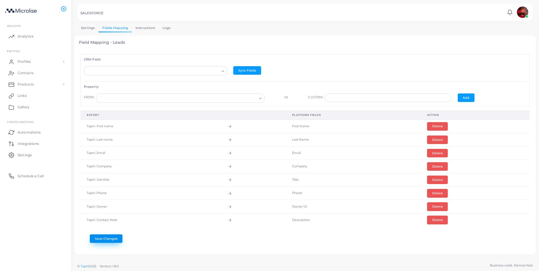
click at [113, 238] on button "Save Changes" at bounding box center [106, 239] width 33 height 9
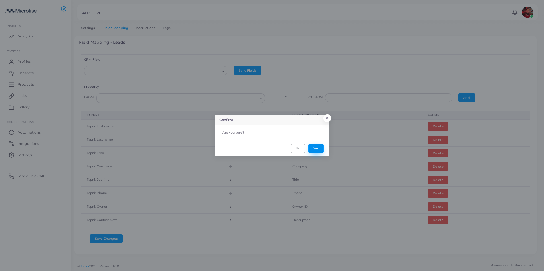
click at [315, 148] on button "Yes" at bounding box center [315, 148] width 15 height 9
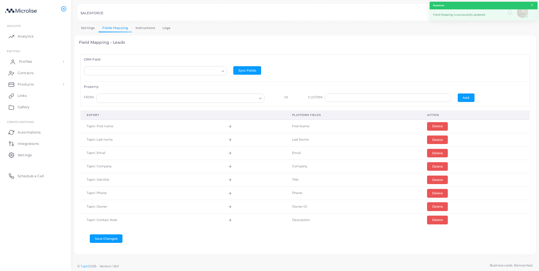
click at [28, 63] on span "Profiles" at bounding box center [25, 61] width 13 height 5
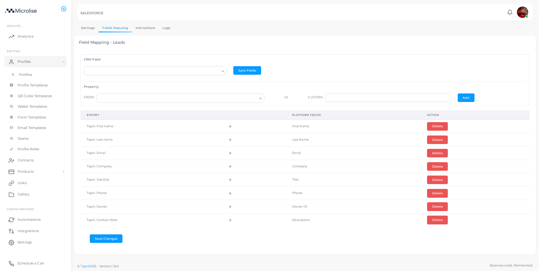
click at [29, 75] on span "Profiles" at bounding box center [25, 74] width 13 height 5
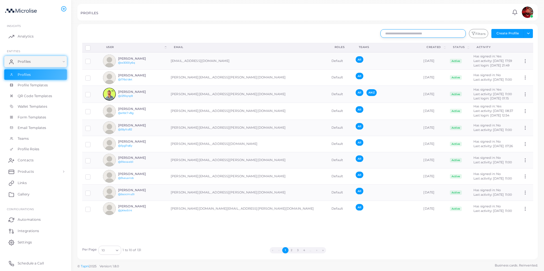
click at [436, 35] on input "text" at bounding box center [422, 33] width 85 height 9
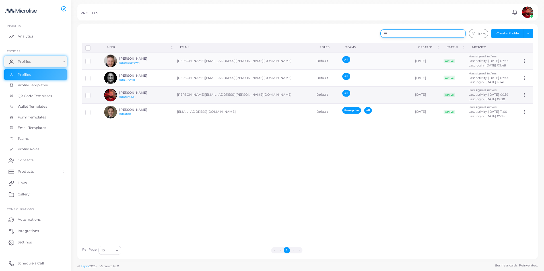
type input "***"
click at [521, 93] on icon at bounding box center [523, 94] width 5 height 5
click at [155, 96] on div "[PERSON_NAME] @jammo2k" at bounding box center [140, 95] width 42 height 8
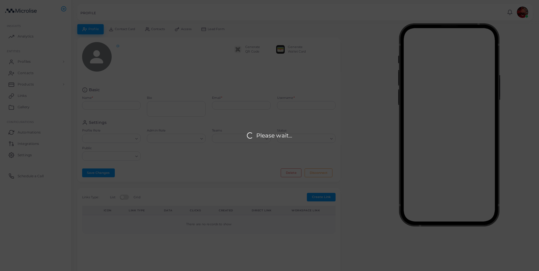
type input "**********"
type input "*******"
click at [158, 32] on div "Please wait..." at bounding box center [269, 135] width 539 height 271
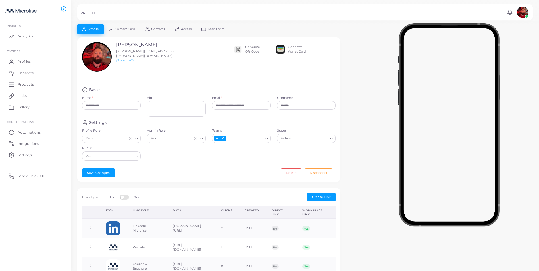
click at [158, 31] on link "Contacts" at bounding box center [155, 29] width 30 height 10
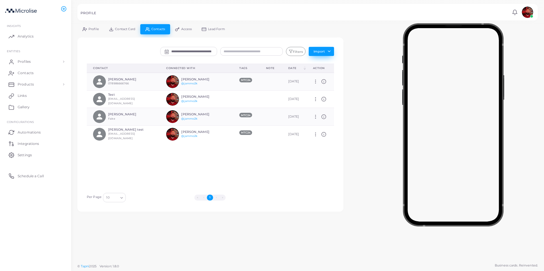
click at [330, 51] on button "Import" at bounding box center [320, 51] width 25 height 9
click at [322, 117] on icon at bounding box center [323, 116] width 5 height 5
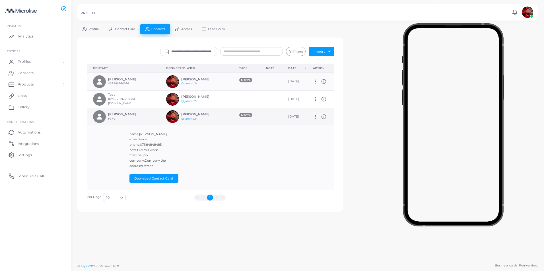
click at [322, 117] on icon at bounding box center [323, 116] width 5 height 5
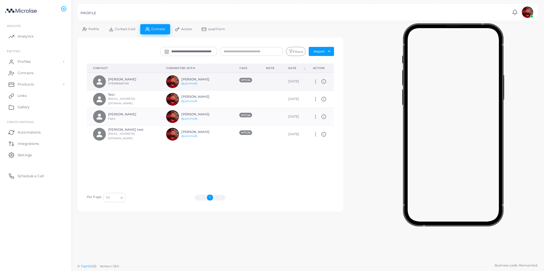
click at [323, 80] on td "Manage Delete" at bounding box center [319, 82] width 27 height 18
click at [321, 80] on icon at bounding box center [323, 81] width 5 height 5
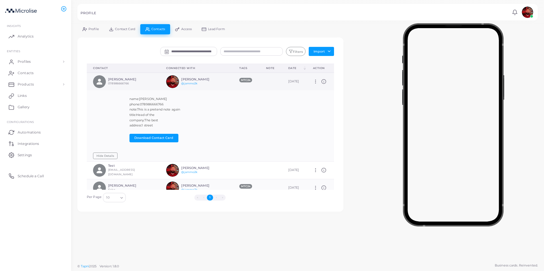
click at [321, 80] on icon at bounding box center [323, 81] width 5 height 5
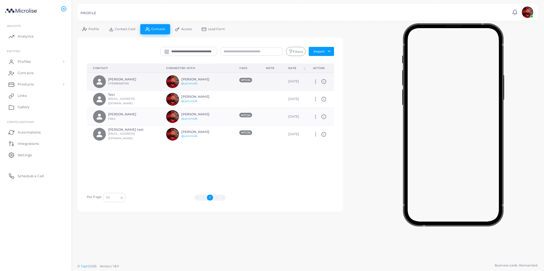
click at [321, 80] on icon at bounding box center [323, 81] width 5 height 5
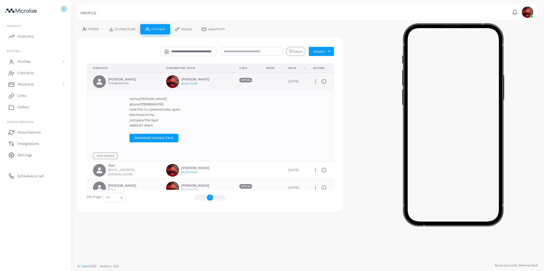
click at [321, 80] on icon at bounding box center [323, 81] width 5 height 5
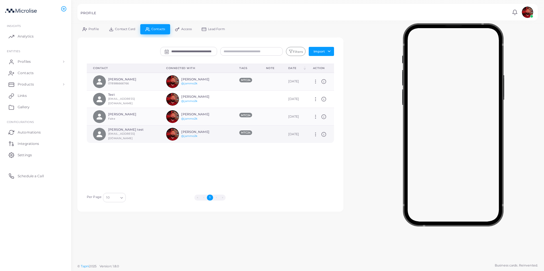
click at [321, 134] on icon at bounding box center [323, 134] width 5 height 5
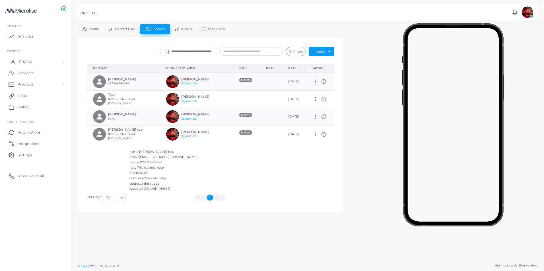
click at [25, 61] on span "Profiles" at bounding box center [25, 61] width 13 height 5
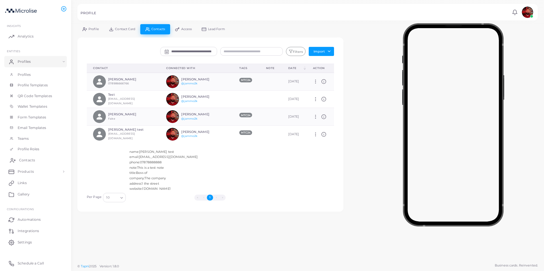
click at [31, 163] on span "Contacts" at bounding box center [27, 160] width 16 height 5
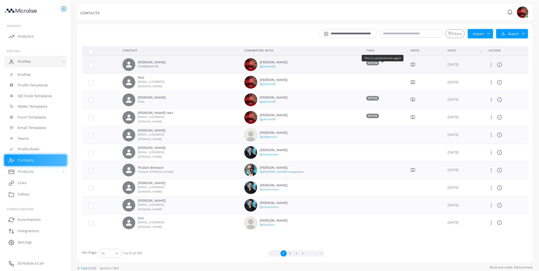
click at [411, 65] on icon at bounding box center [413, 65] width 5 height 5
click at [492, 65] on circle at bounding box center [492, 65] width 1 height 1
click at [275, 38] on div "**********" at bounding box center [342, 35] width 377 height 13
